Goal: Task Accomplishment & Management: Manage account settings

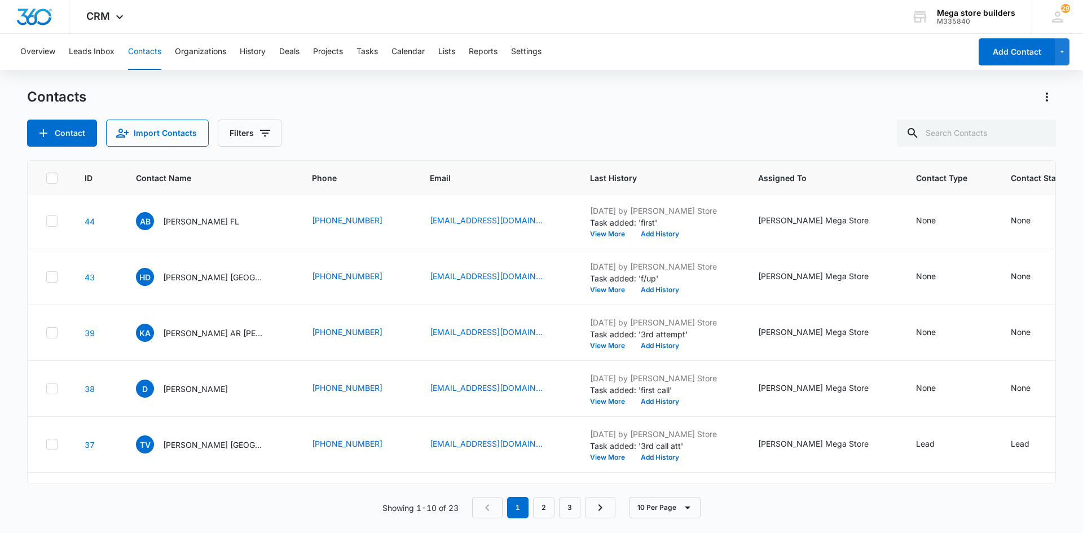
scroll to position [279, 0]
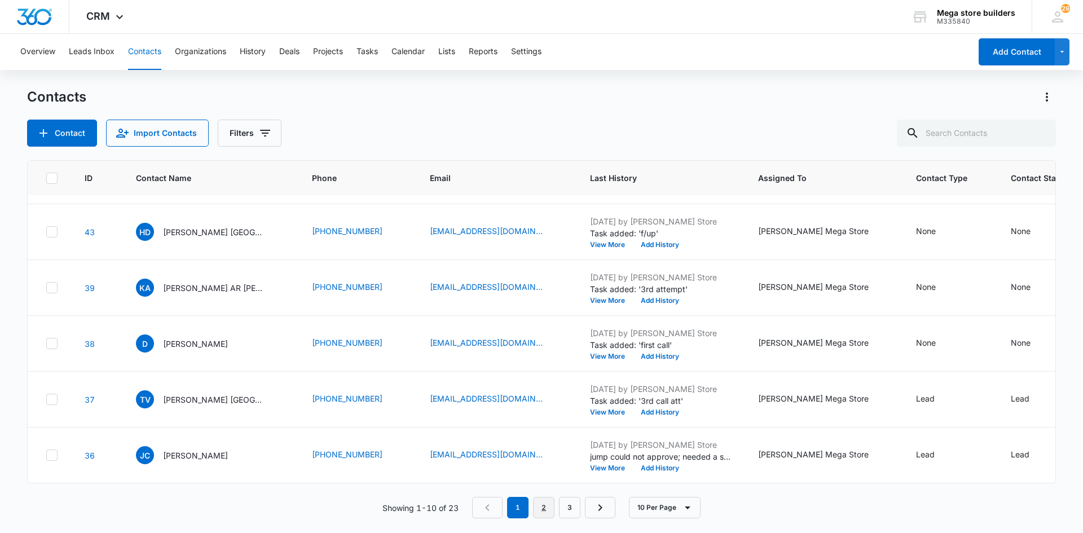
click at [545, 507] on link "2" at bounding box center [543, 507] width 21 height 21
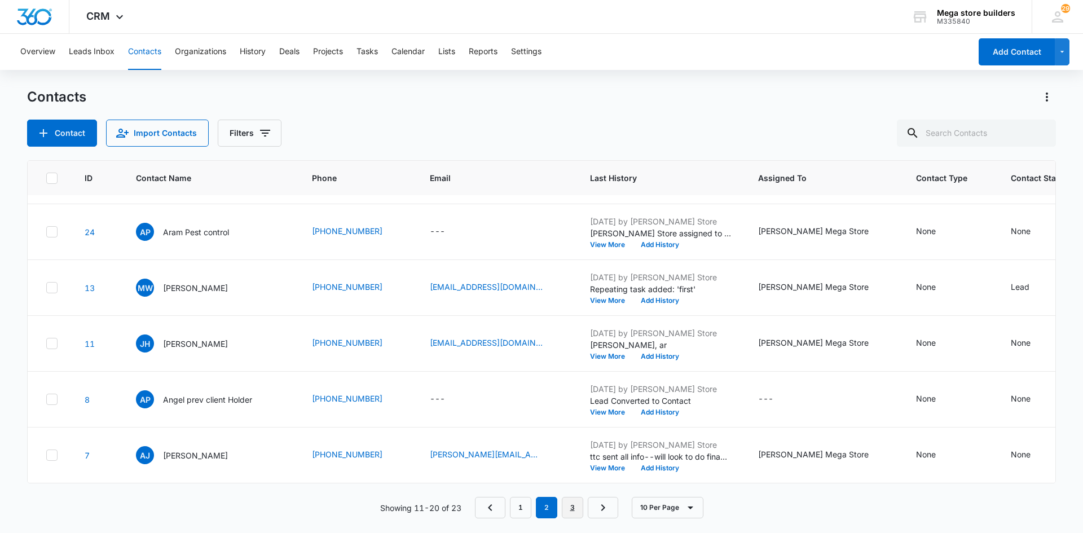
click at [572, 506] on link "3" at bounding box center [572, 507] width 21 height 21
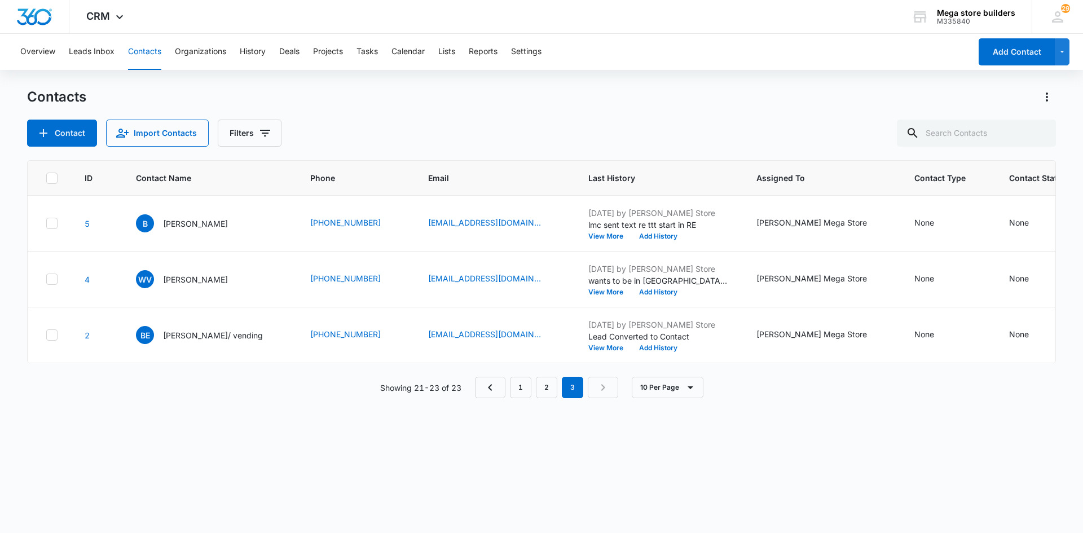
scroll to position [0, 0]
click at [520, 395] on link "1" at bounding box center [520, 387] width 21 height 21
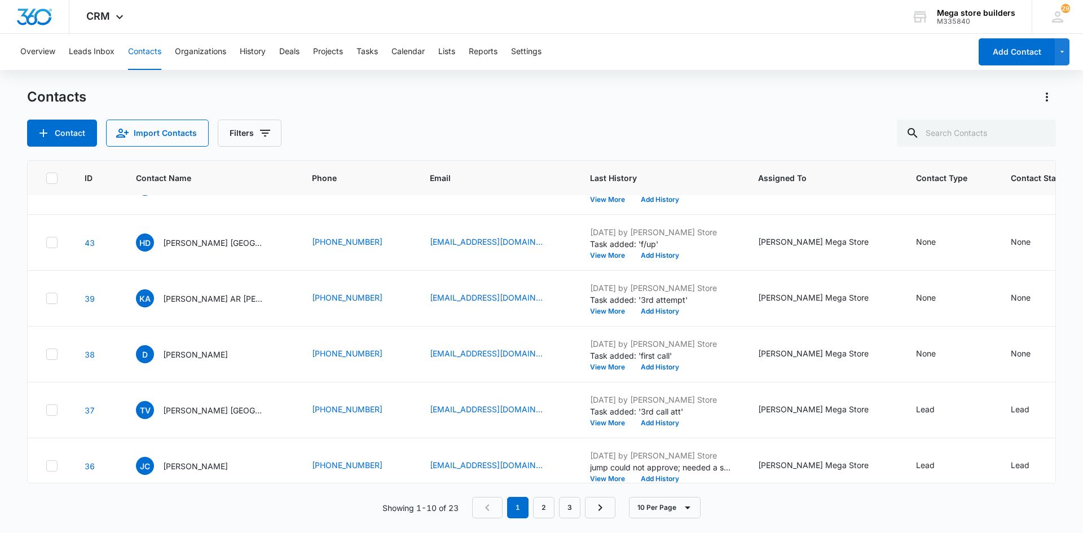
scroll to position [279, 0]
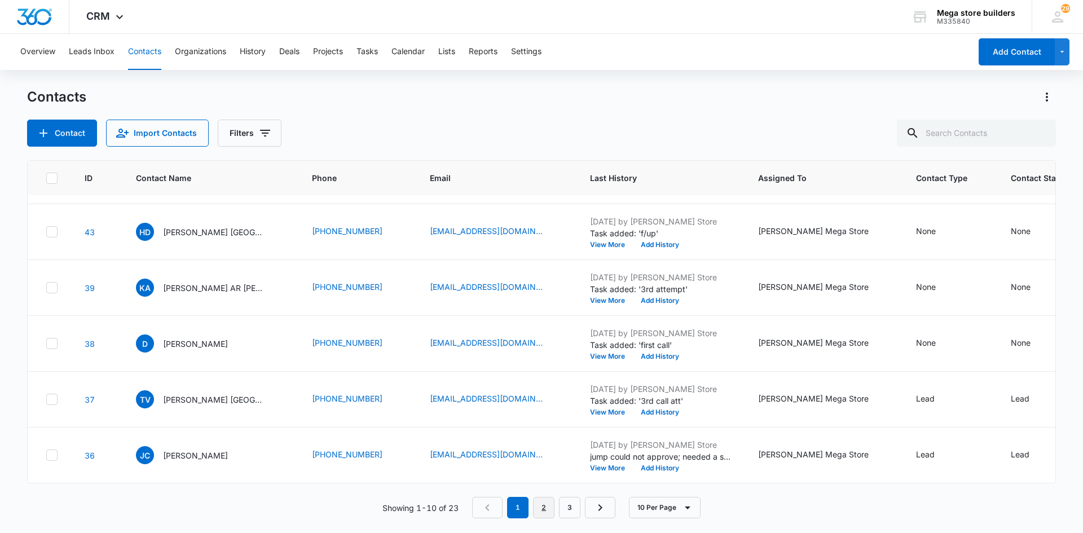
click at [545, 514] on link "2" at bounding box center [543, 507] width 21 height 21
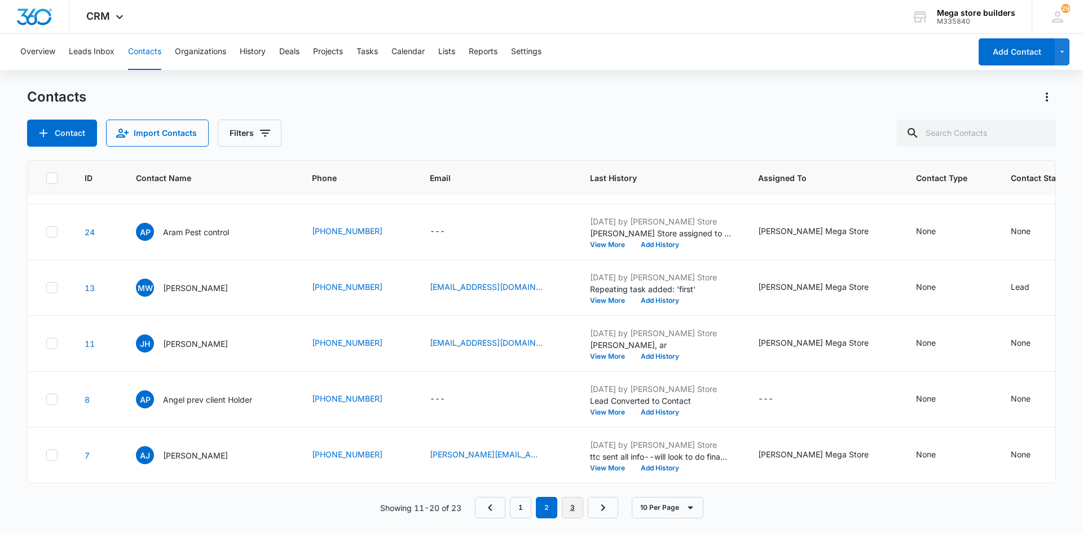
click at [572, 511] on link "3" at bounding box center [572, 507] width 21 height 21
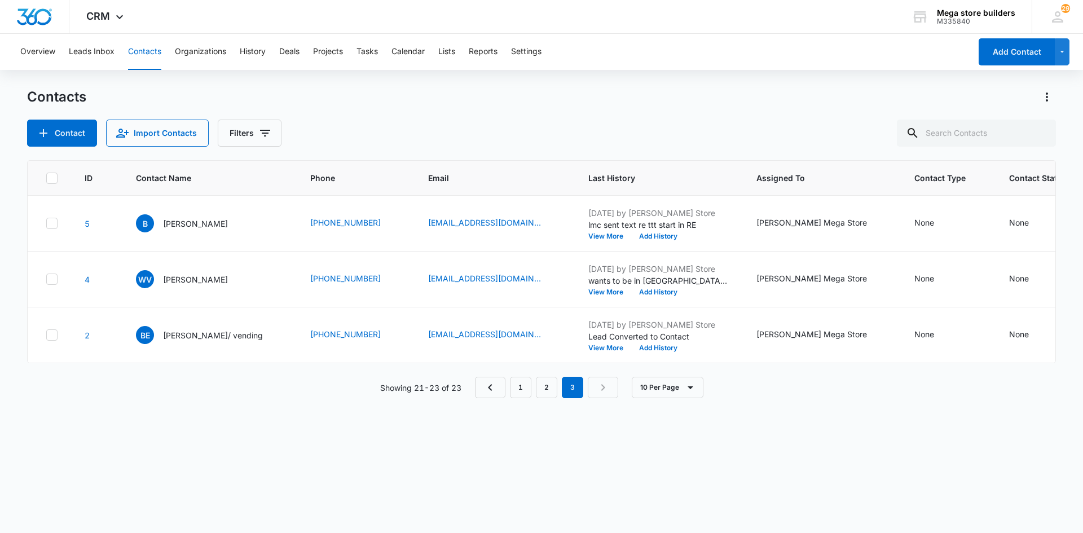
scroll to position [0, 0]
click at [588, 290] on button "View More" at bounding box center [609, 292] width 43 height 7
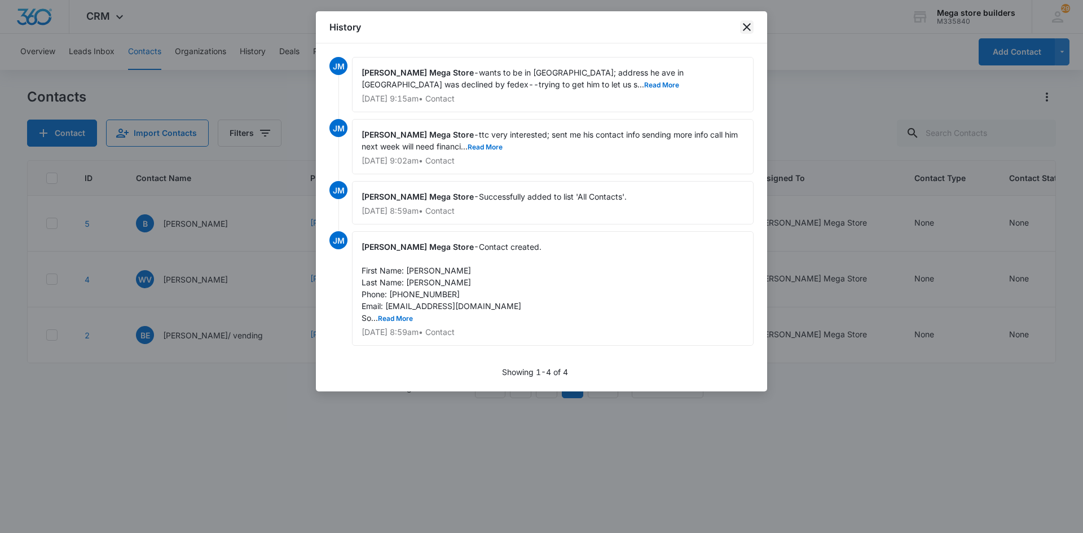
click at [747, 25] on icon "close" at bounding box center [747, 27] width 14 height 14
